Goal: Information Seeking & Learning: Learn about a topic

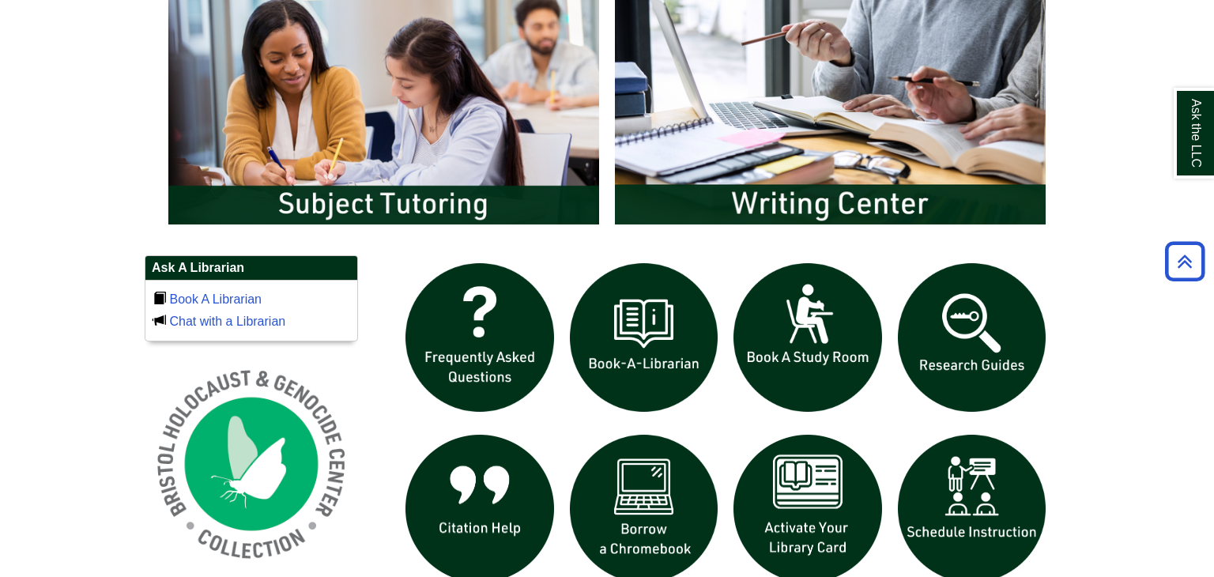
scroll to position [879, 0]
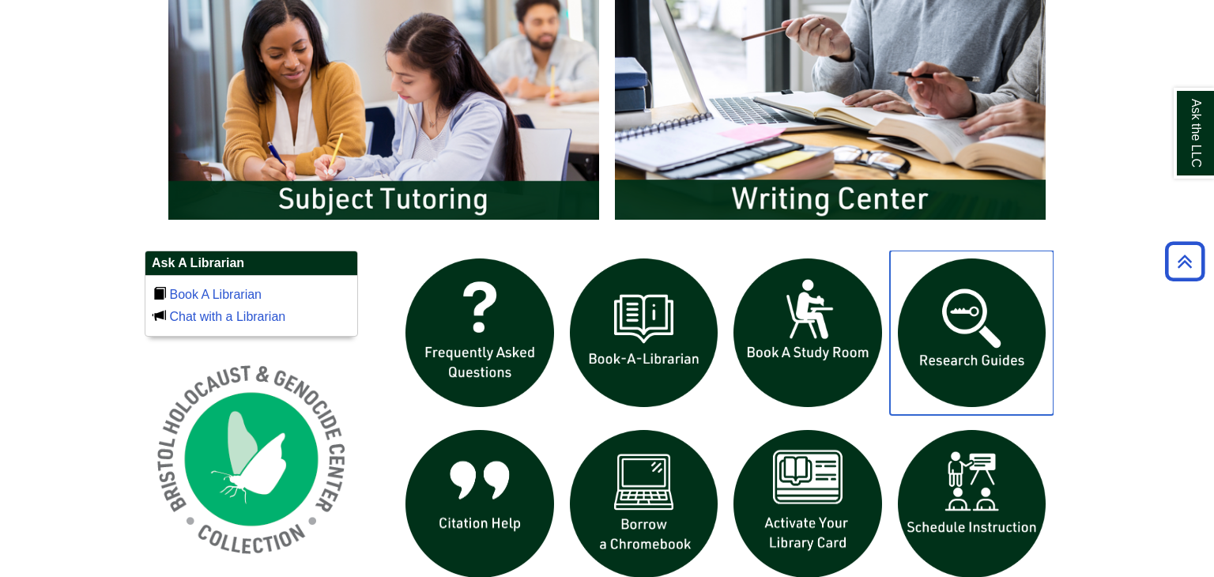
click at [951, 344] on img "slideshow" at bounding box center [972, 333] width 164 height 164
click at [1006, 309] on img "slideshow" at bounding box center [972, 333] width 164 height 164
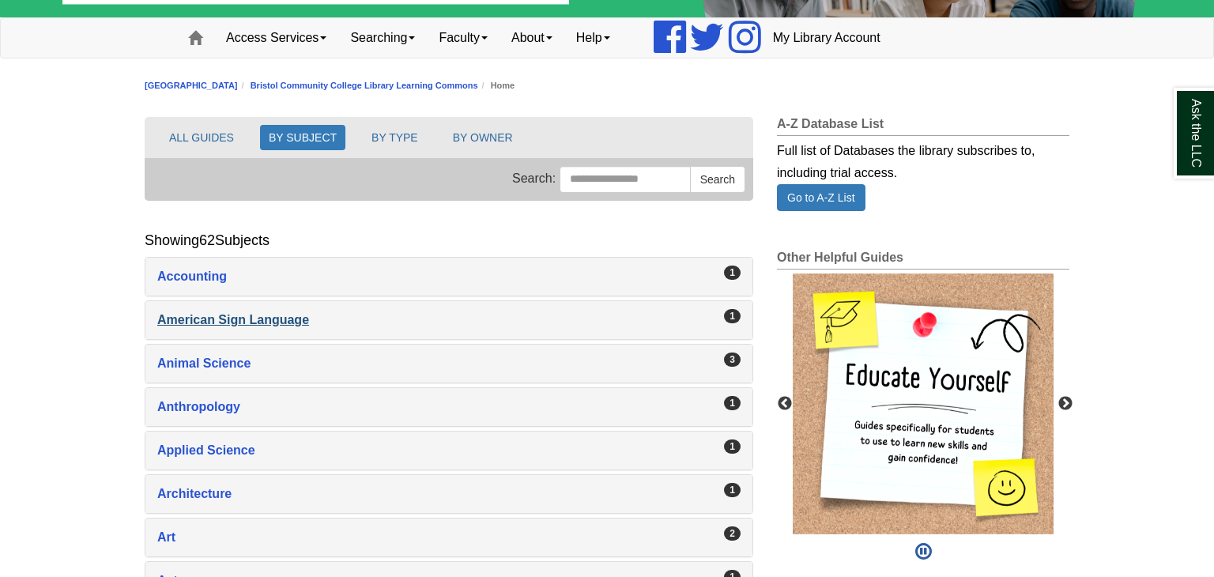
scroll to position [120, 0]
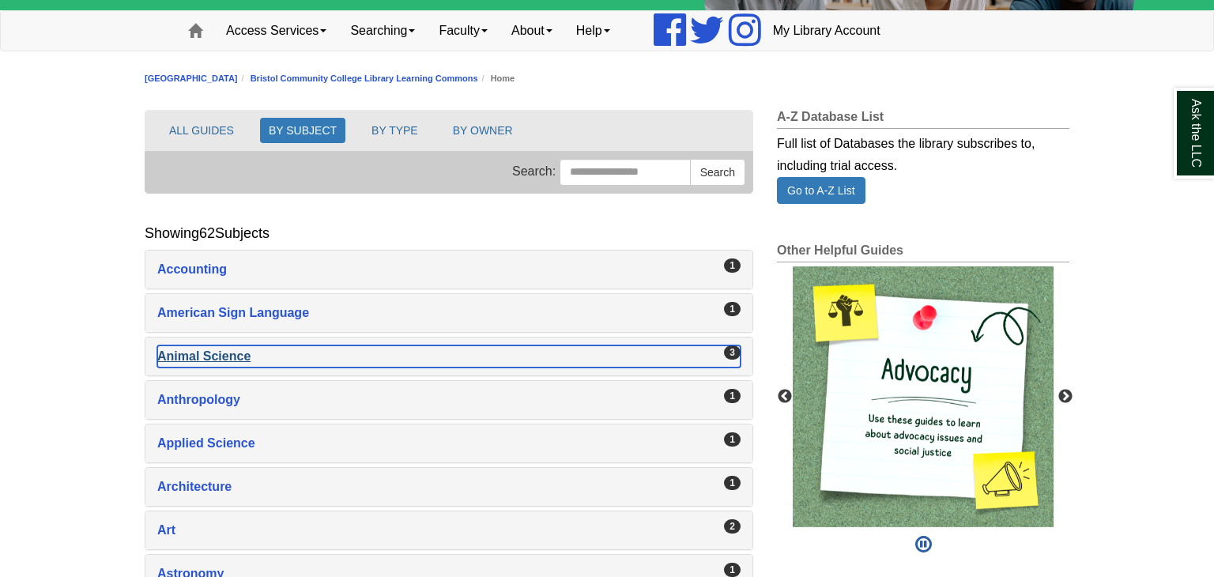
click at [254, 361] on div "Animal Science , 3 guides" at bounding box center [448, 356] width 583 height 22
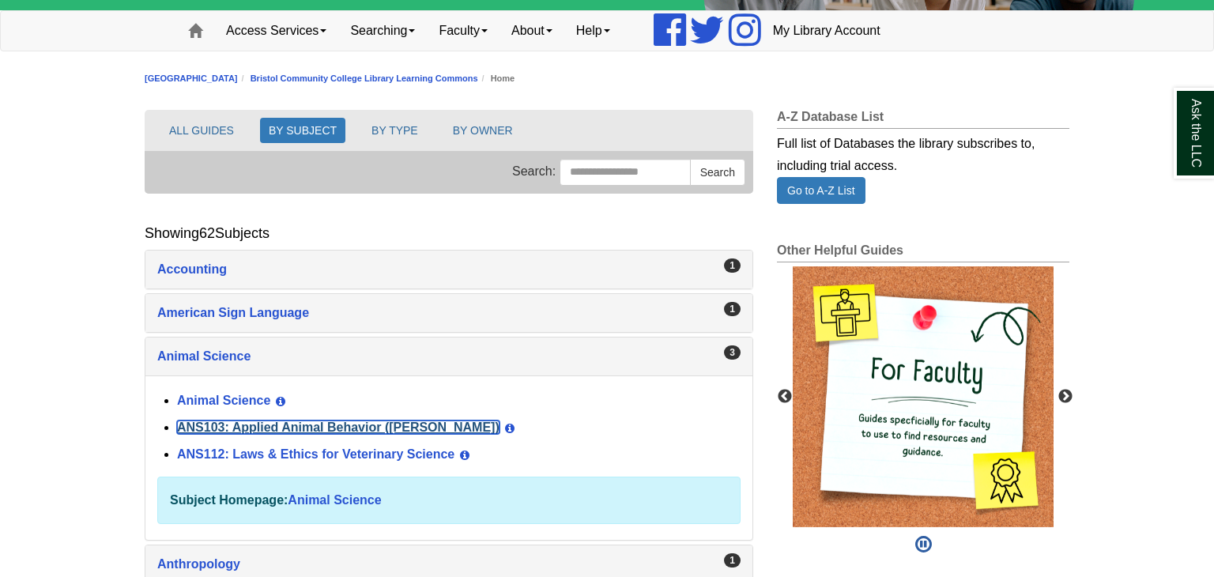
click at [311, 429] on link "ANS103: Applied Animal Behavior ([PERSON_NAME])" at bounding box center [338, 426] width 322 height 13
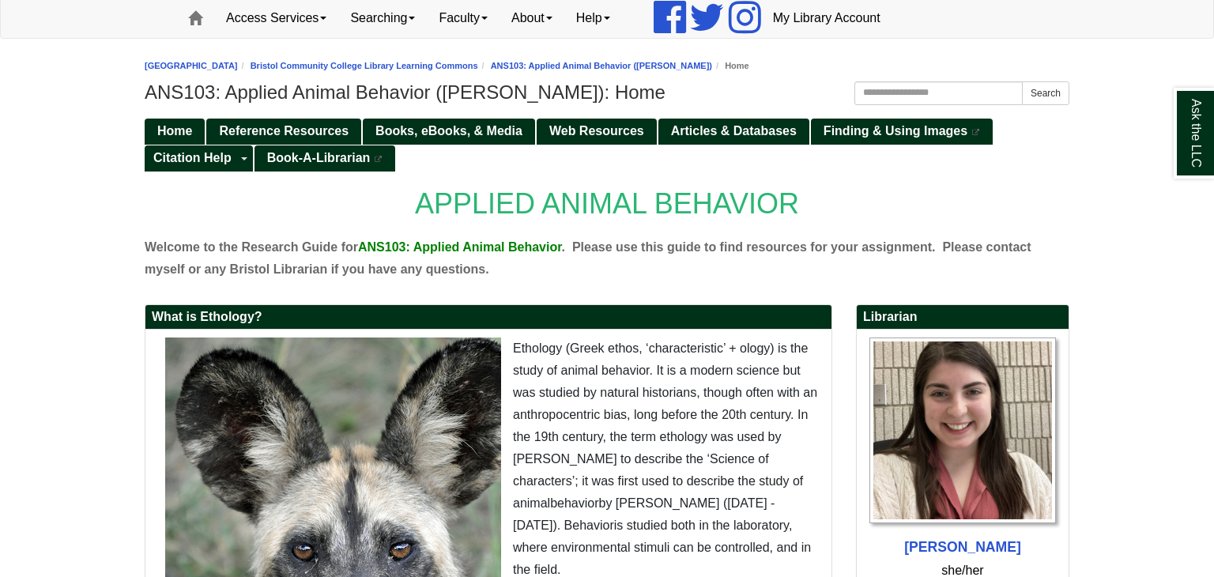
scroll to position [131, 0]
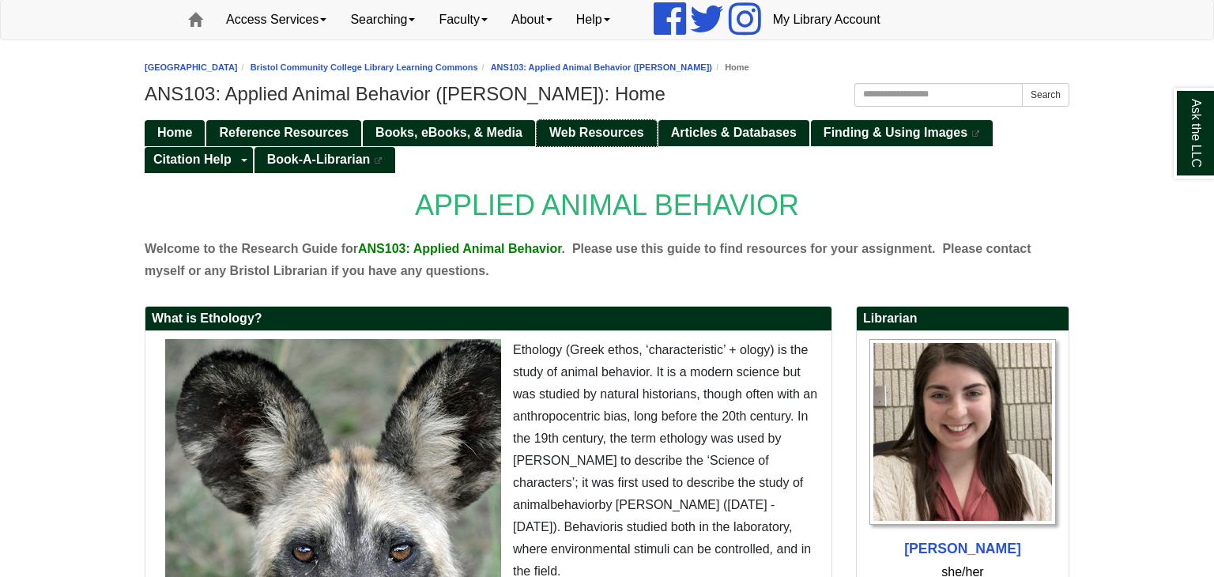
click at [610, 130] on span "Web Resources" at bounding box center [596, 132] width 95 height 13
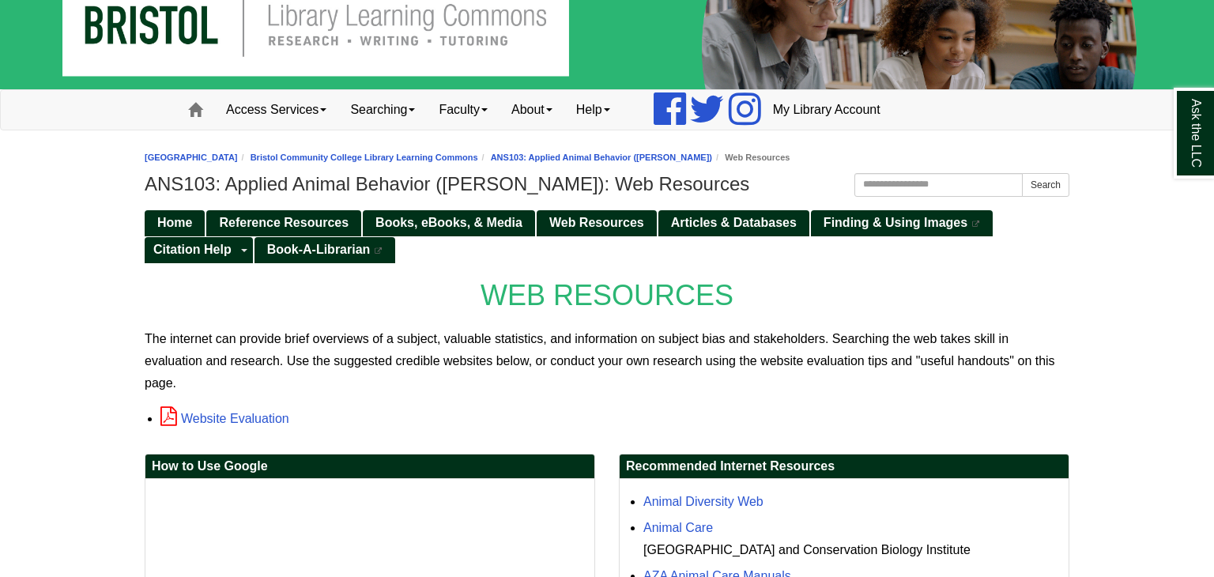
scroll to position [42, 0]
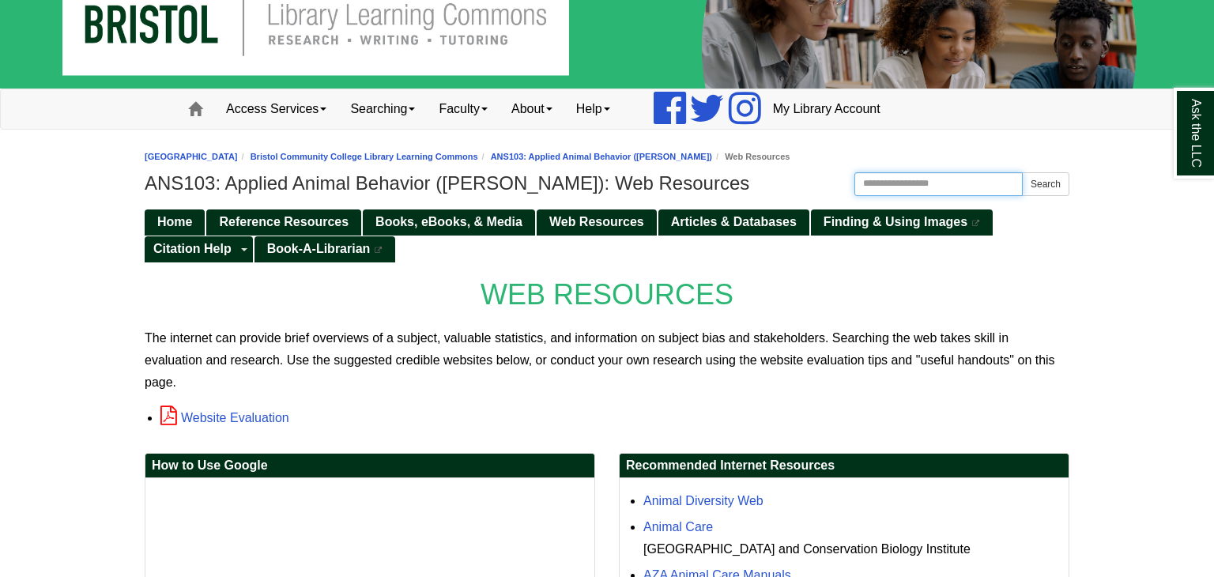
click at [905, 176] on input "Search this Guide" at bounding box center [938, 184] width 168 height 24
click at [972, 180] on input "**********" at bounding box center [938, 184] width 168 height 24
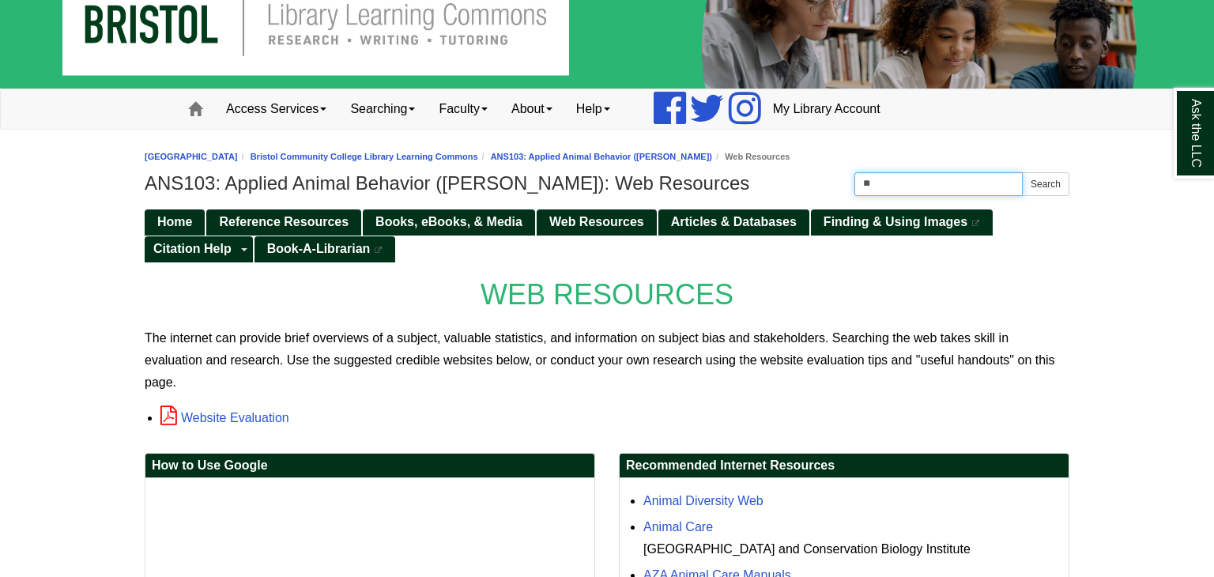
type input "*"
paste input "**********"
type input "**********"
click at [1022, 172] on button "Search" at bounding box center [1045, 184] width 47 height 24
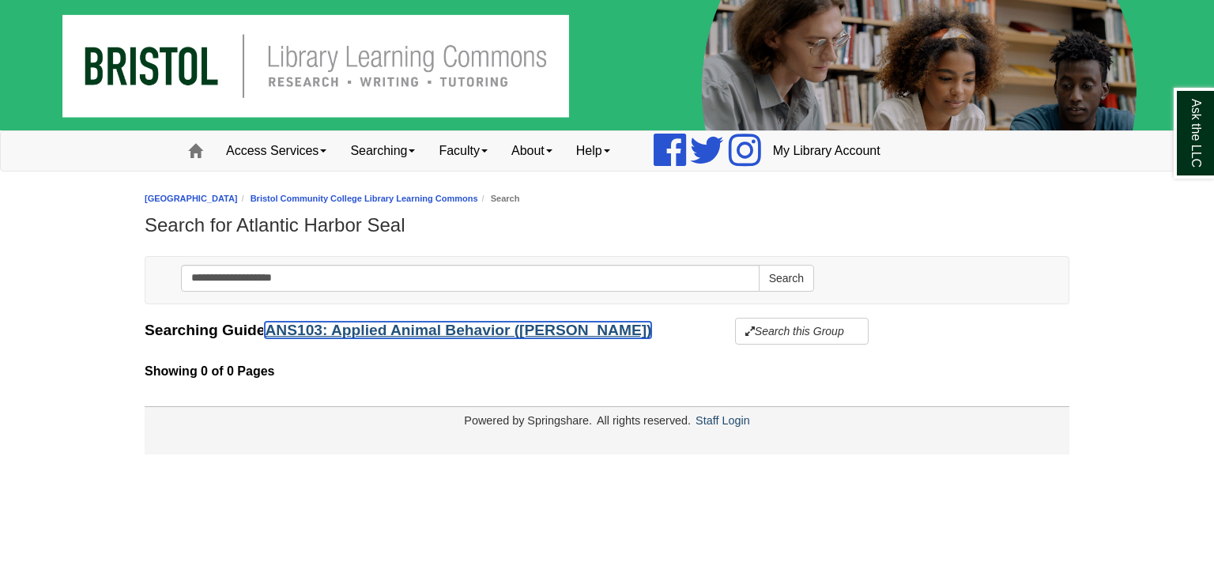
click at [410, 336] on link "ANS103: Applied Animal Behavior ([PERSON_NAME])" at bounding box center [458, 330] width 386 height 17
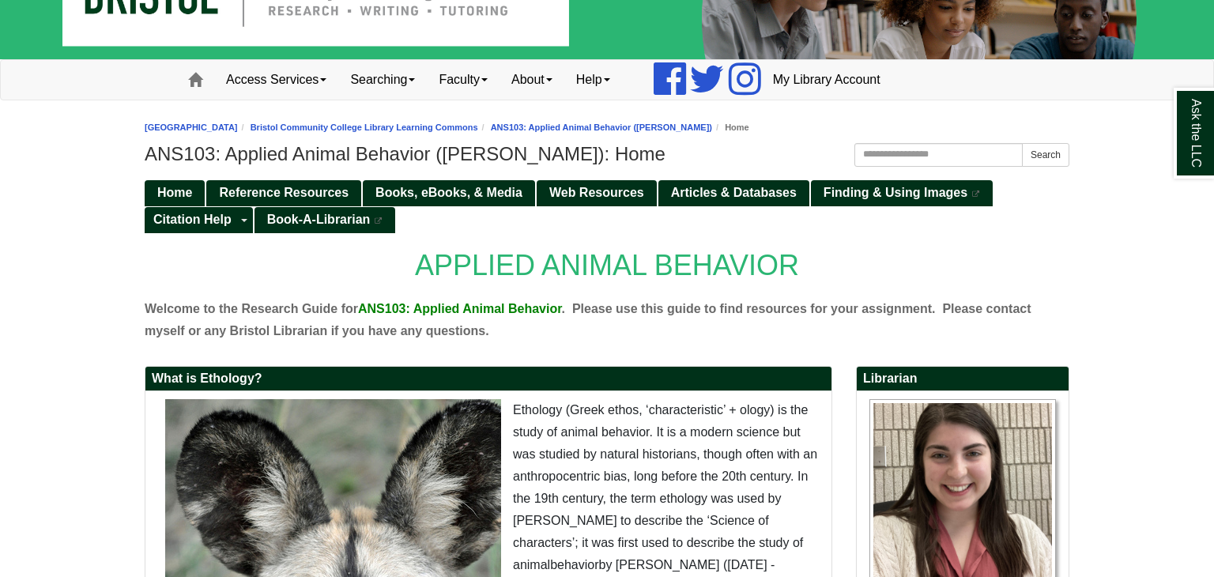
scroll to position [75, 0]
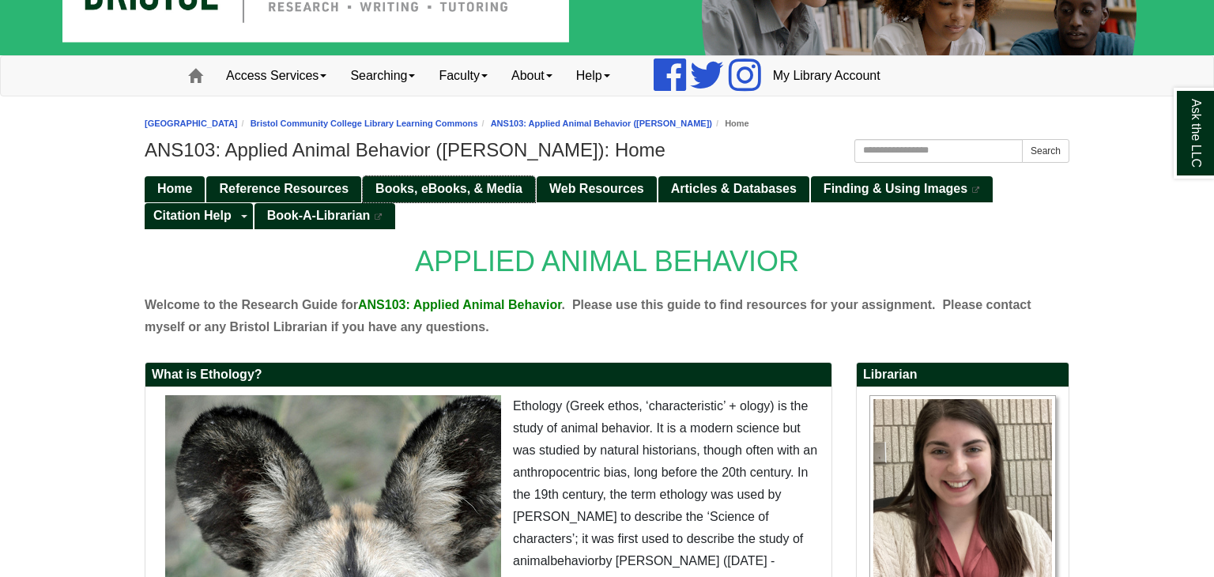
click at [470, 188] on span "Books, eBooks, & Media" at bounding box center [448, 188] width 147 height 13
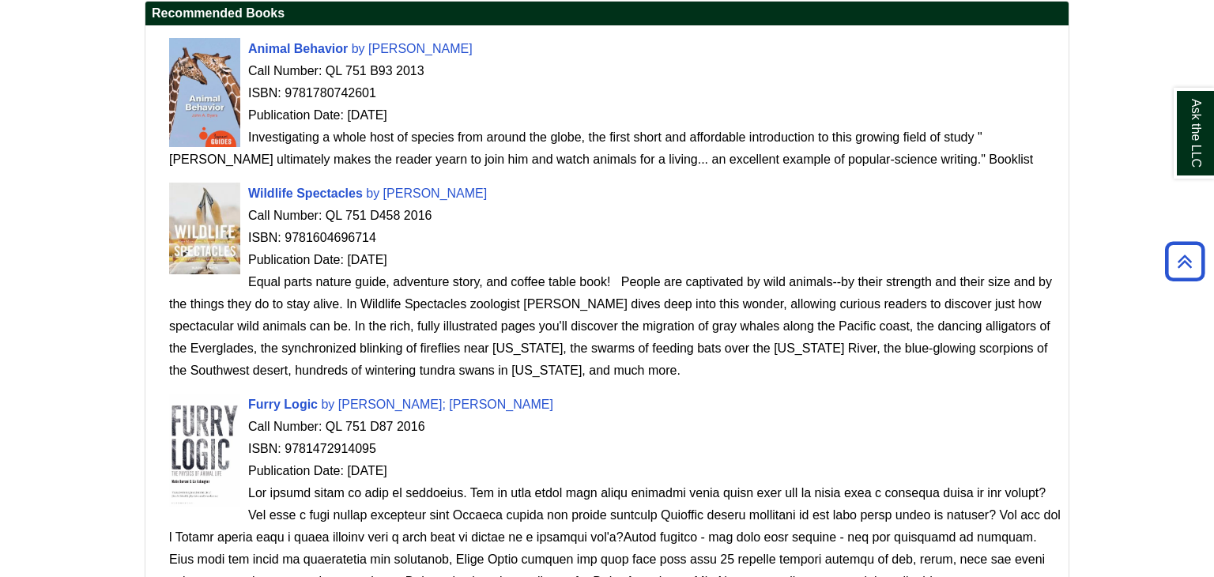
scroll to position [1375, 0]
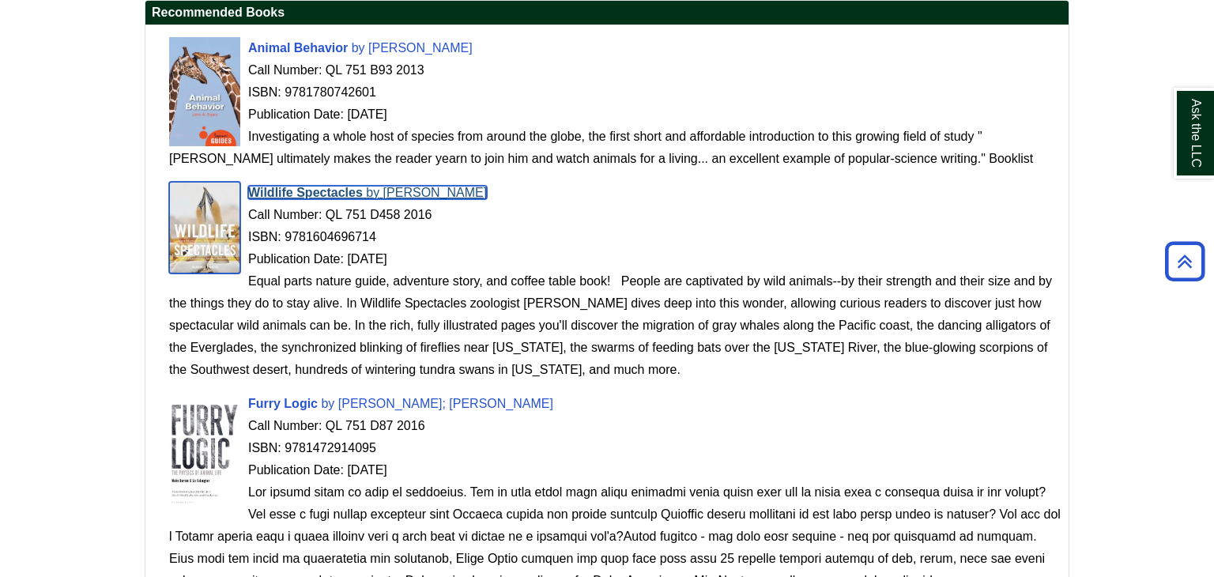
click at [336, 188] on span "Wildlife Spectacles" at bounding box center [305, 192] width 115 height 13
click at [339, 195] on span "Wildlife Spectacles" at bounding box center [305, 192] width 115 height 13
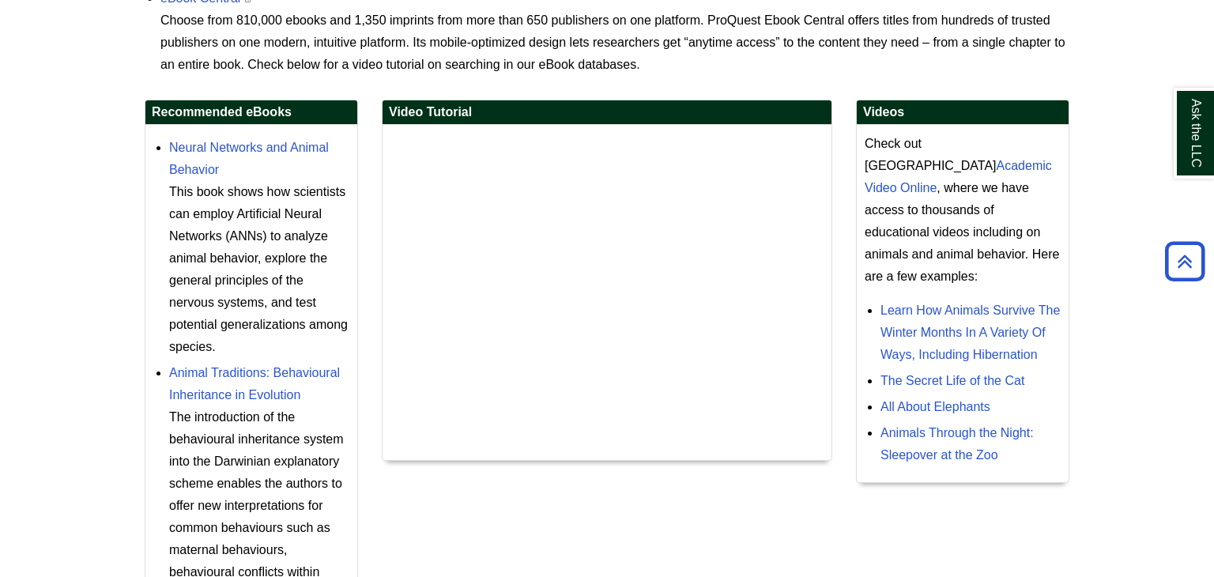
scroll to position [511, 0]
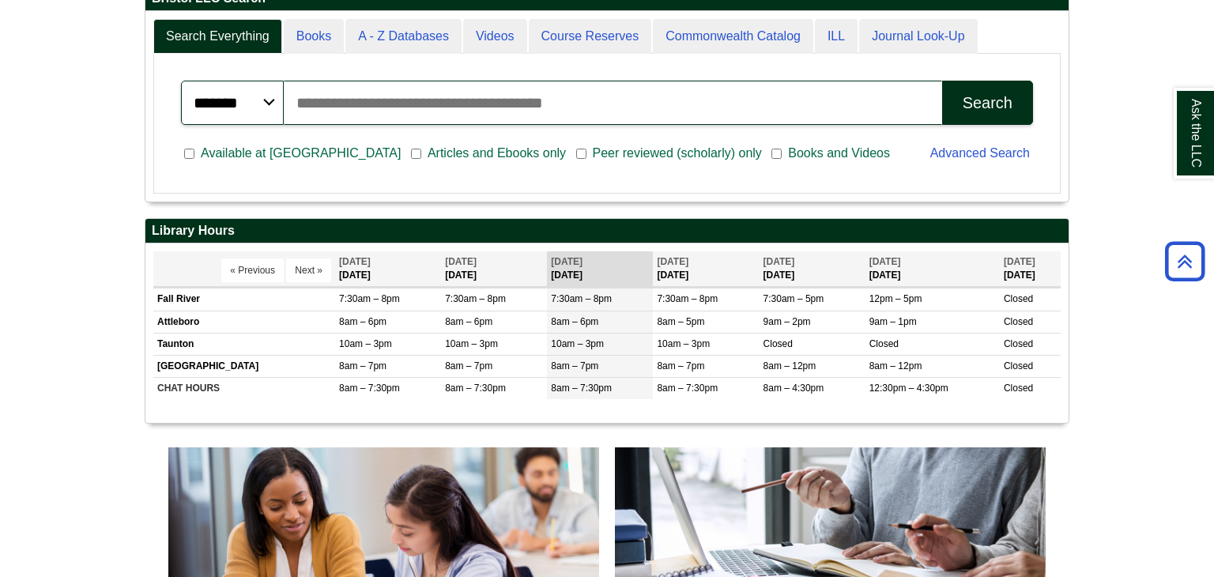
scroll to position [426, 0]
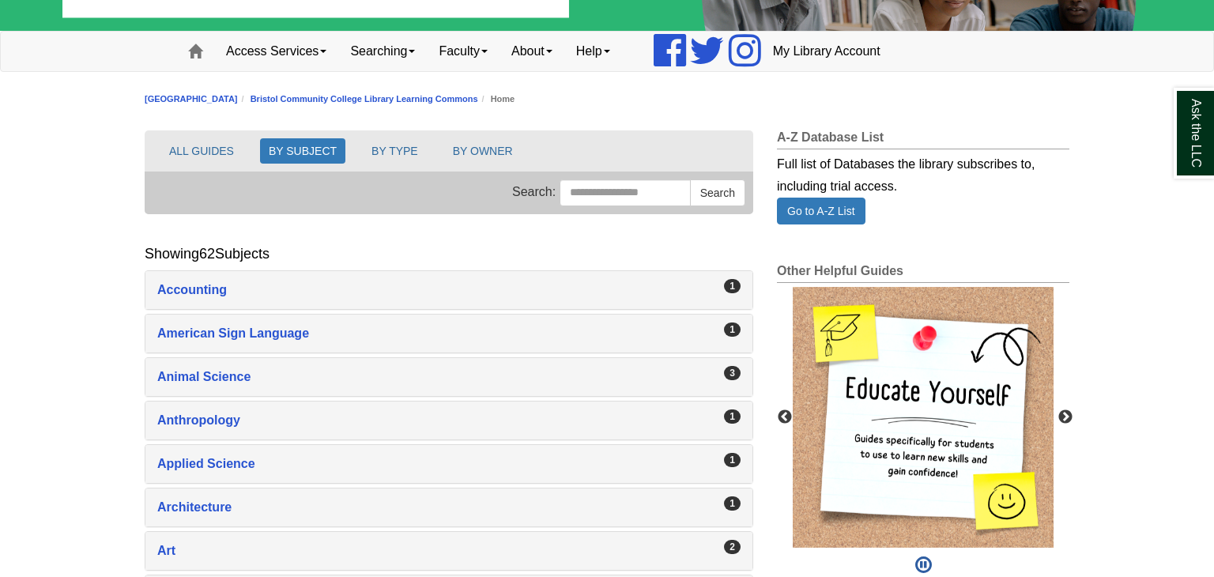
scroll to position [135, 0]
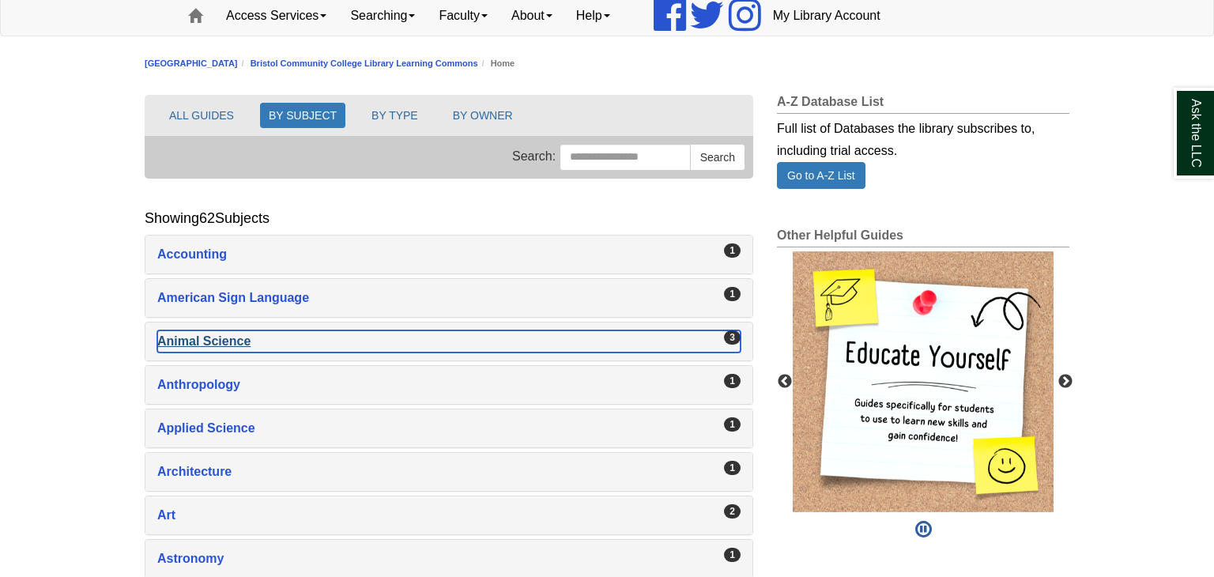
click at [229, 333] on div "Animal Science , 3 guides" at bounding box center [448, 341] width 583 height 22
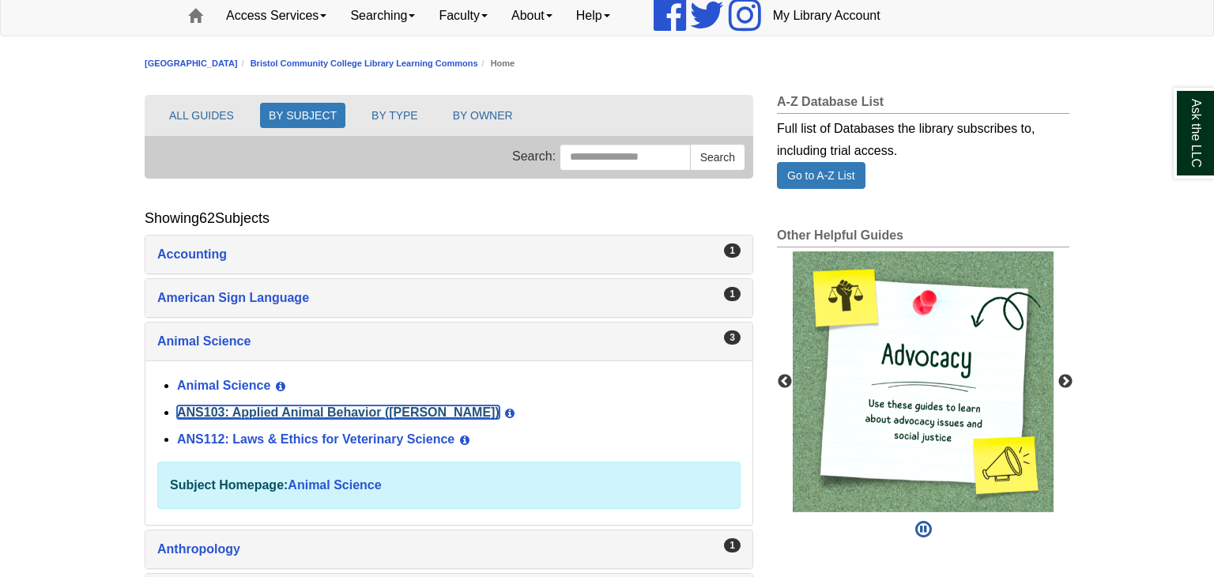
click at [273, 408] on link "ANS103: Applied Animal Behavior ([PERSON_NAME])" at bounding box center [338, 411] width 322 height 13
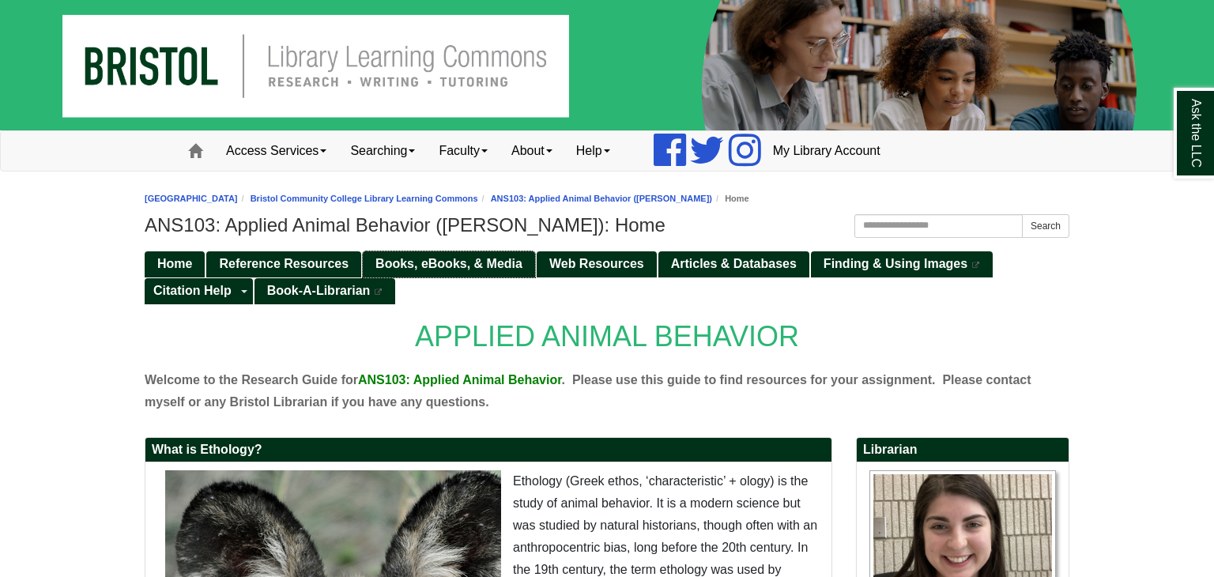
click at [463, 272] on link "Books, eBooks, & Media" at bounding box center [449, 264] width 172 height 26
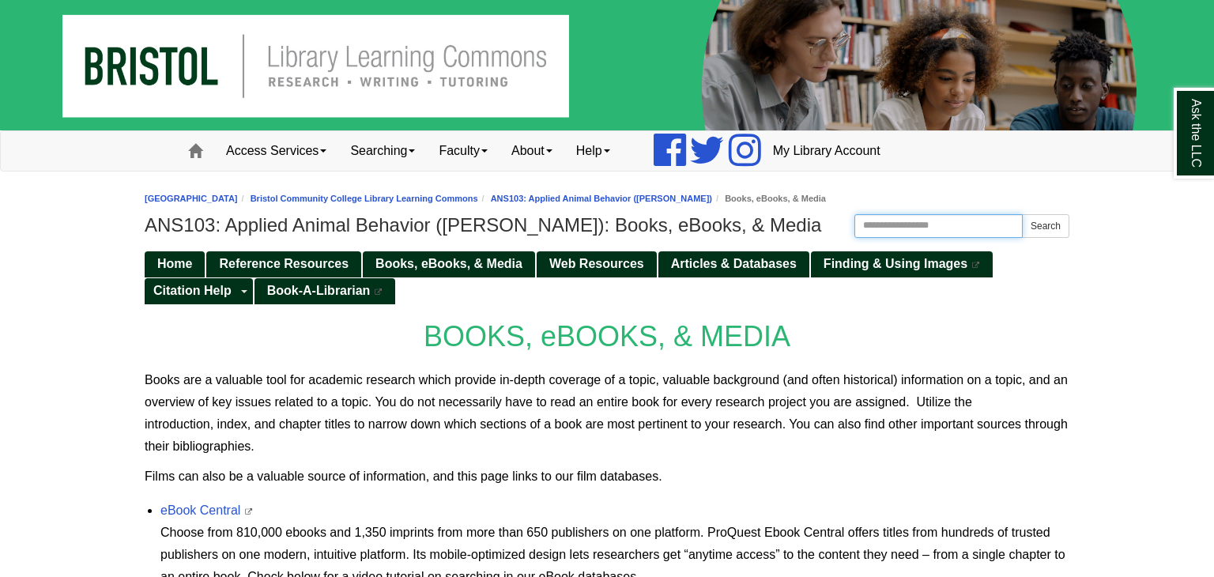
click at [931, 228] on input "Search this Guide" at bounding box center [938, 226] width 168 height 24
type input "**********"
click at [1041, 220] on button "Search" at bounding box center [1045, 226] width 47 height 24
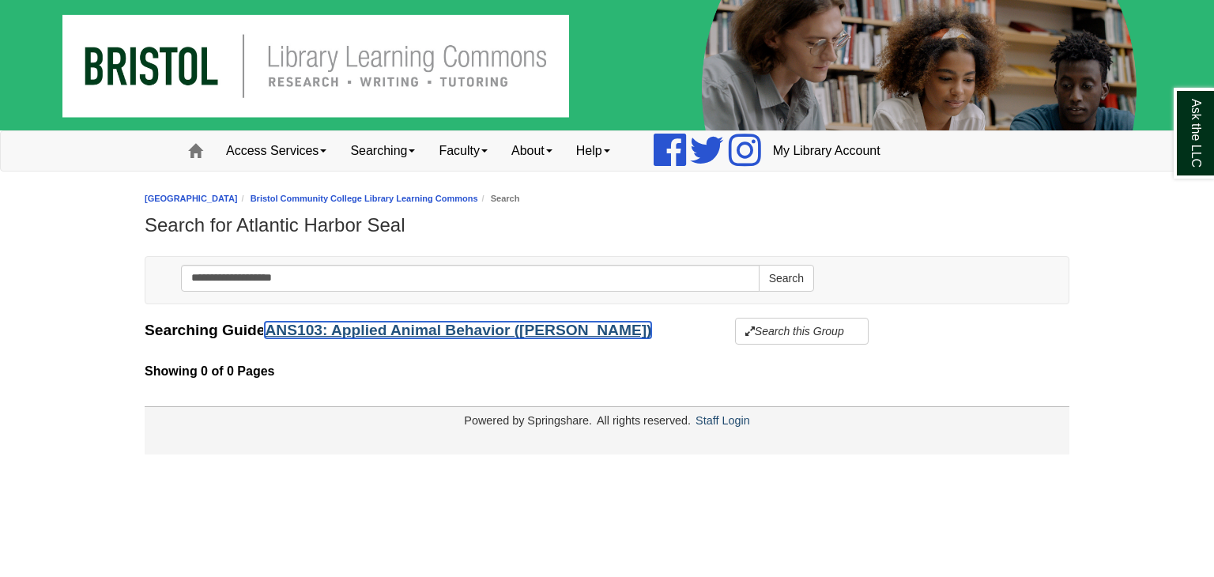
click at [438, 331] on link "ANS103: Applied Animal Behavior ([PERSON_NAME])" at bounding box center [458, 330] width 386 height 17
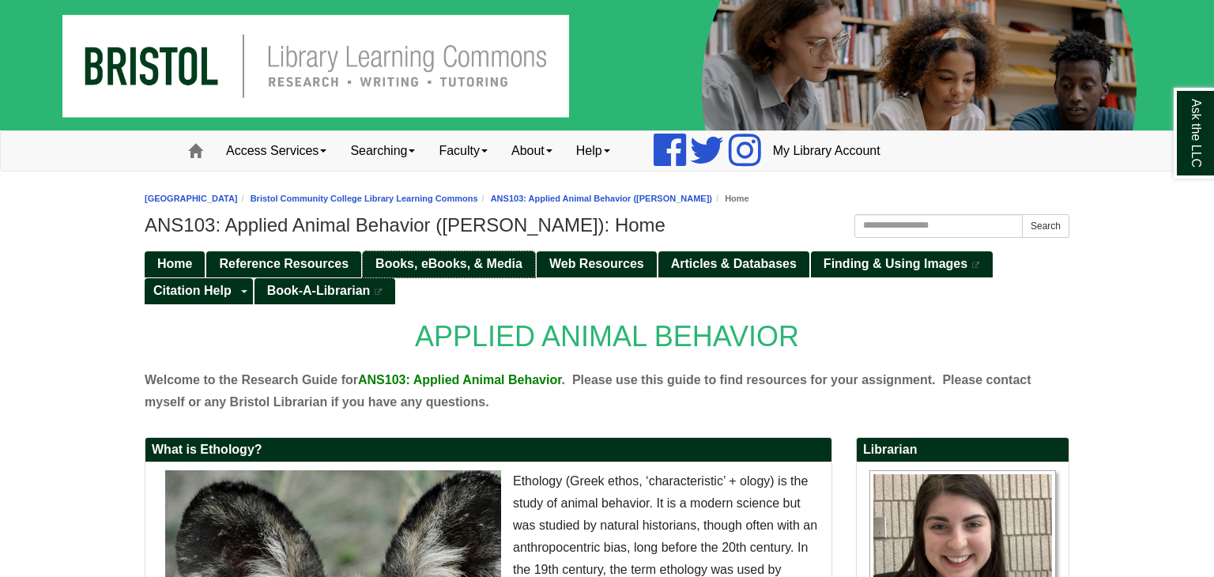
click at [455, 260] on span "Books, eBooks, & Media" at bounding box center [448, 263] width 147 height 13
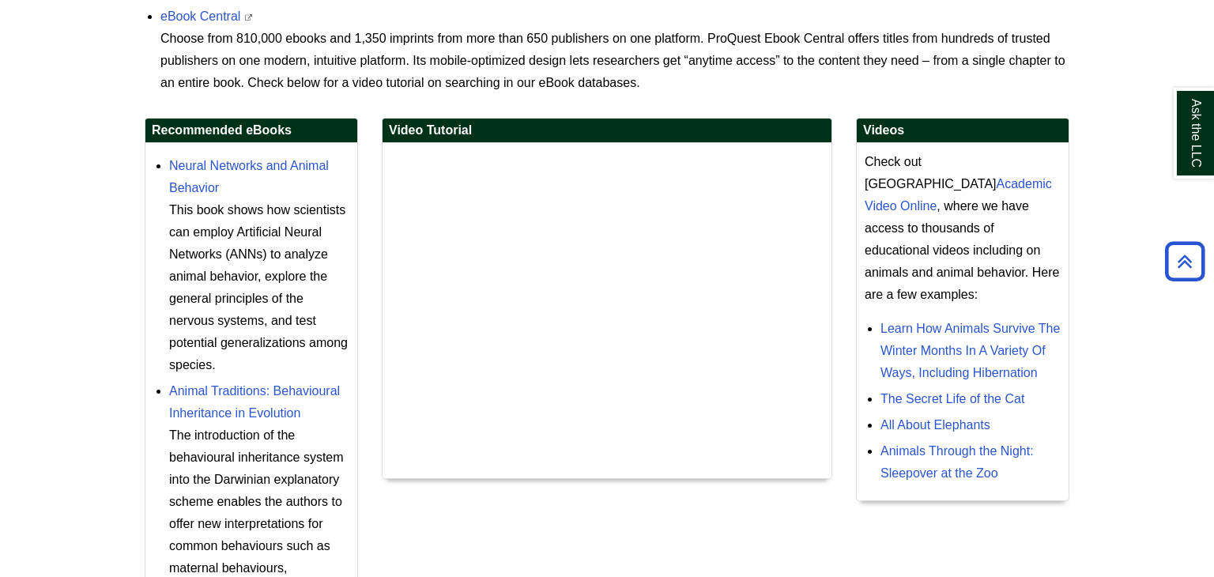
scroll to position [495, 0]
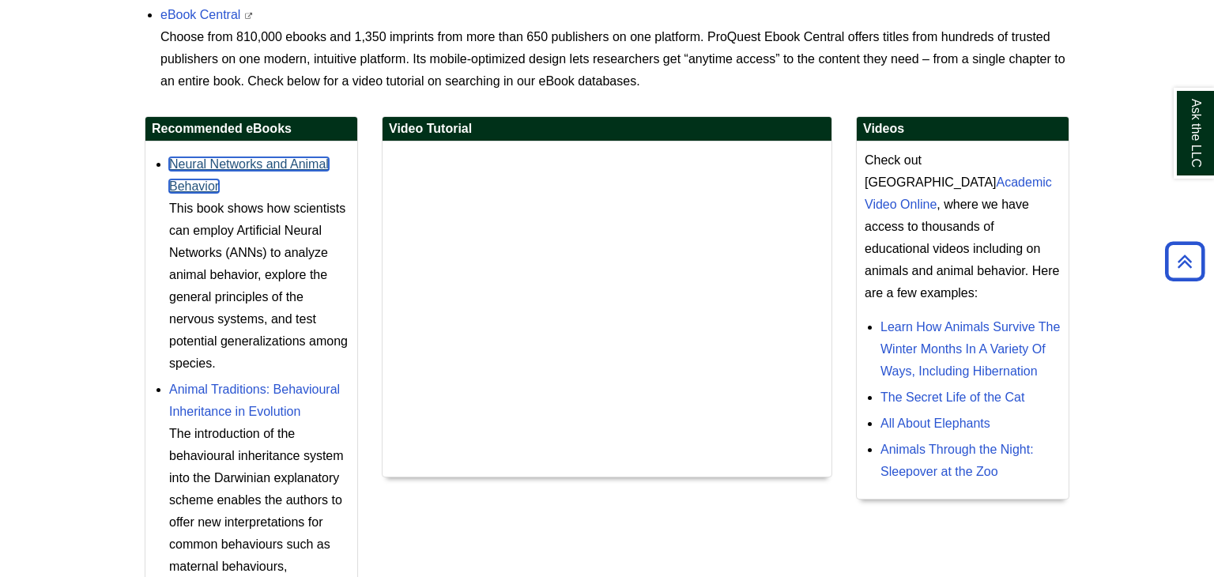
click at [244, 164] on link "Neural Networks and Animal Behavior" at bounding box center [249, 175] width 160 height 36
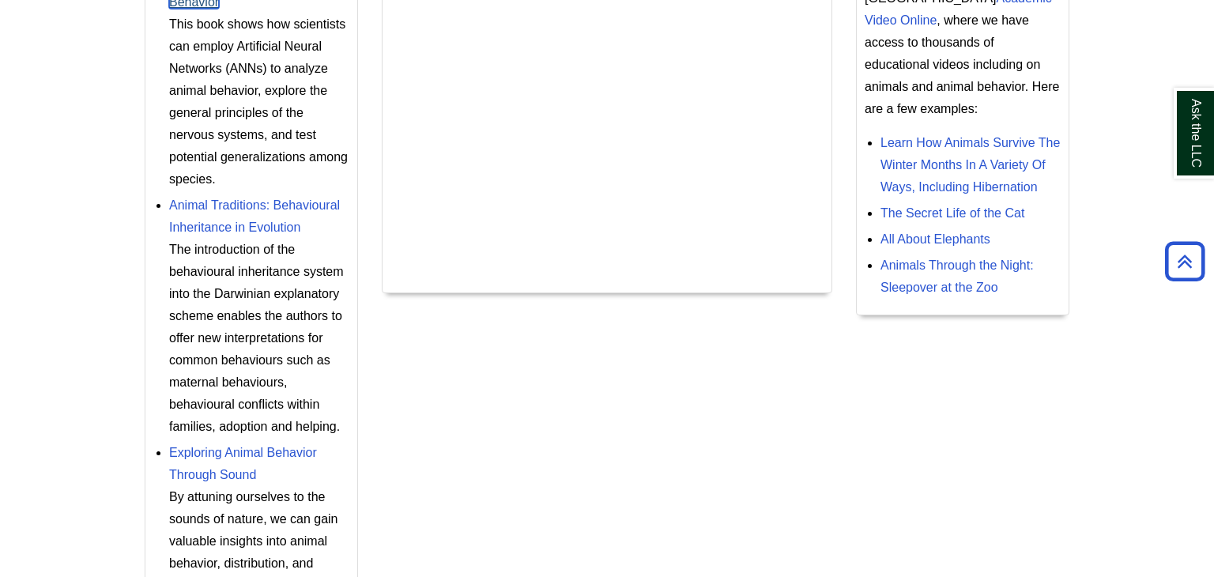
scroll to position [0, 0]
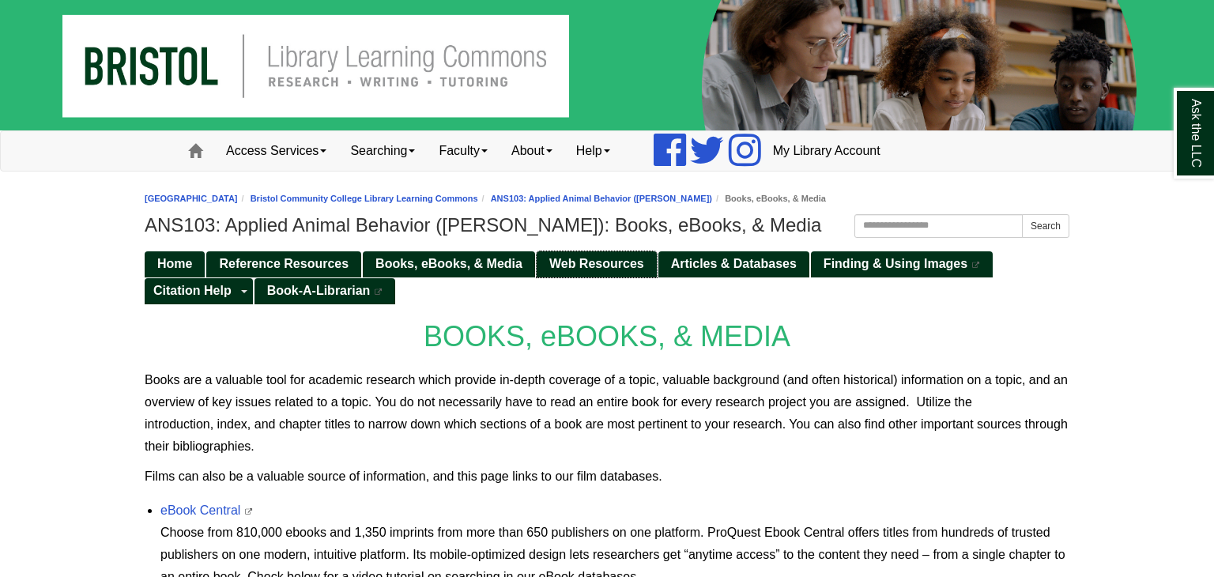
click at [606, 266] on span "Web Resources" at bounding box center [596, 263] width 95 height 13
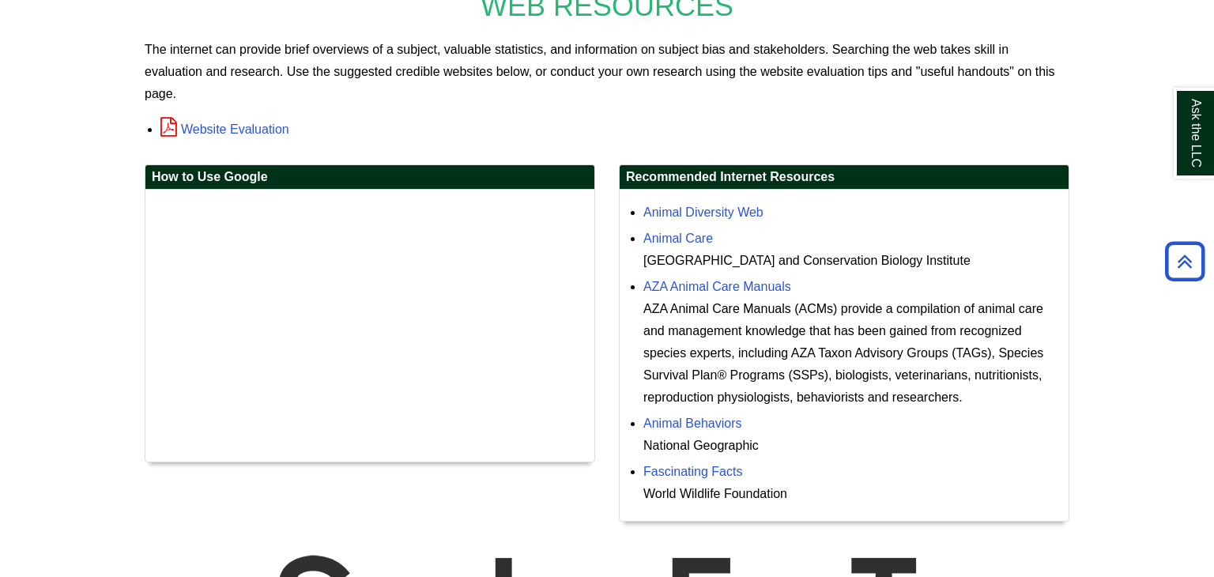
scroll to position [333, 0]
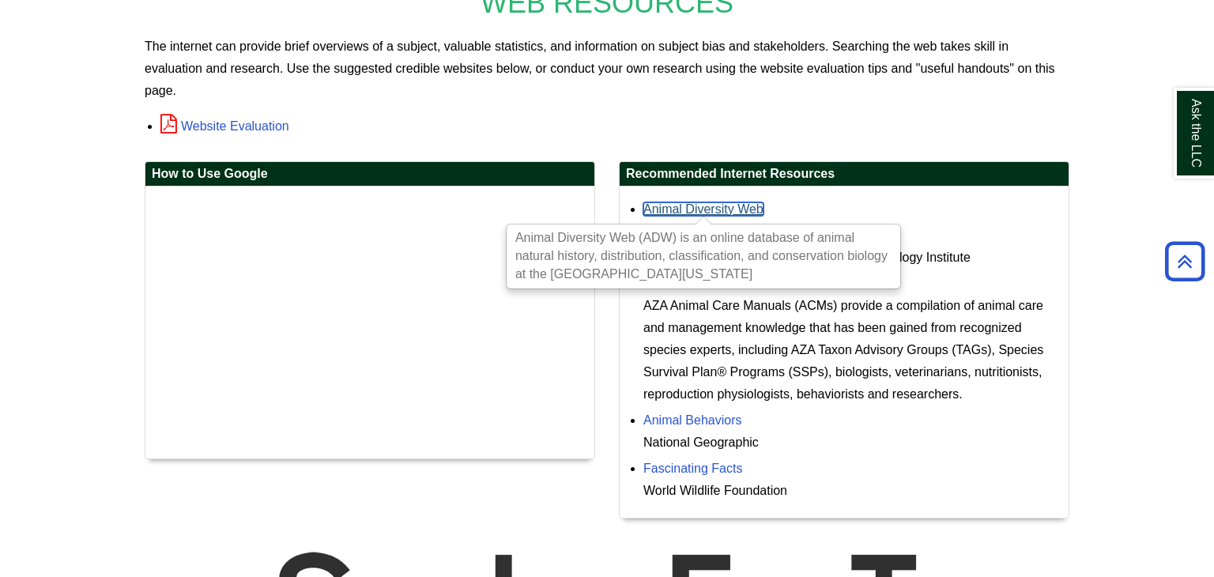
click at [744, 209] on link "Animal Diversity Web" at bounding box center [703, 208] width 120 height 13
